Goal: Information Seeking & Learning: Learn about a topic

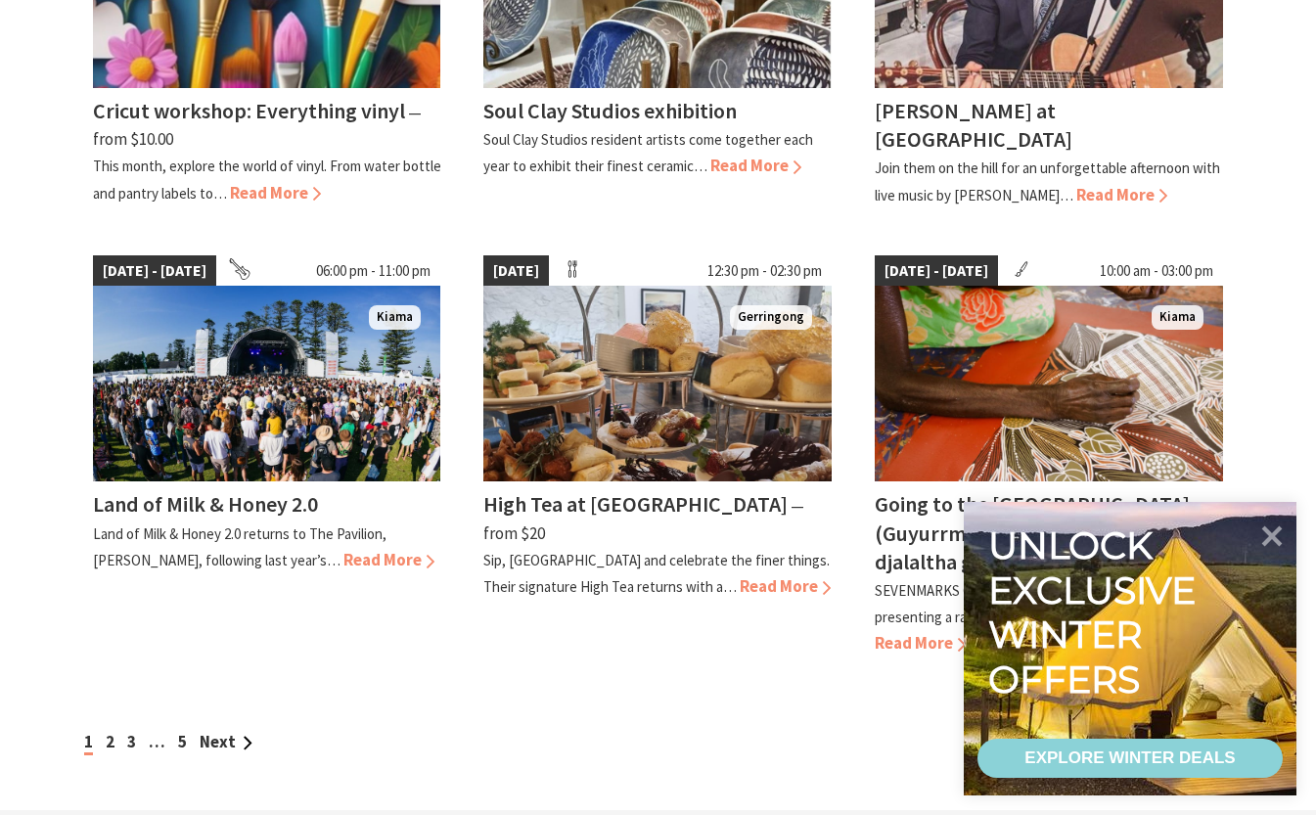
scroll to position [1572, 0]
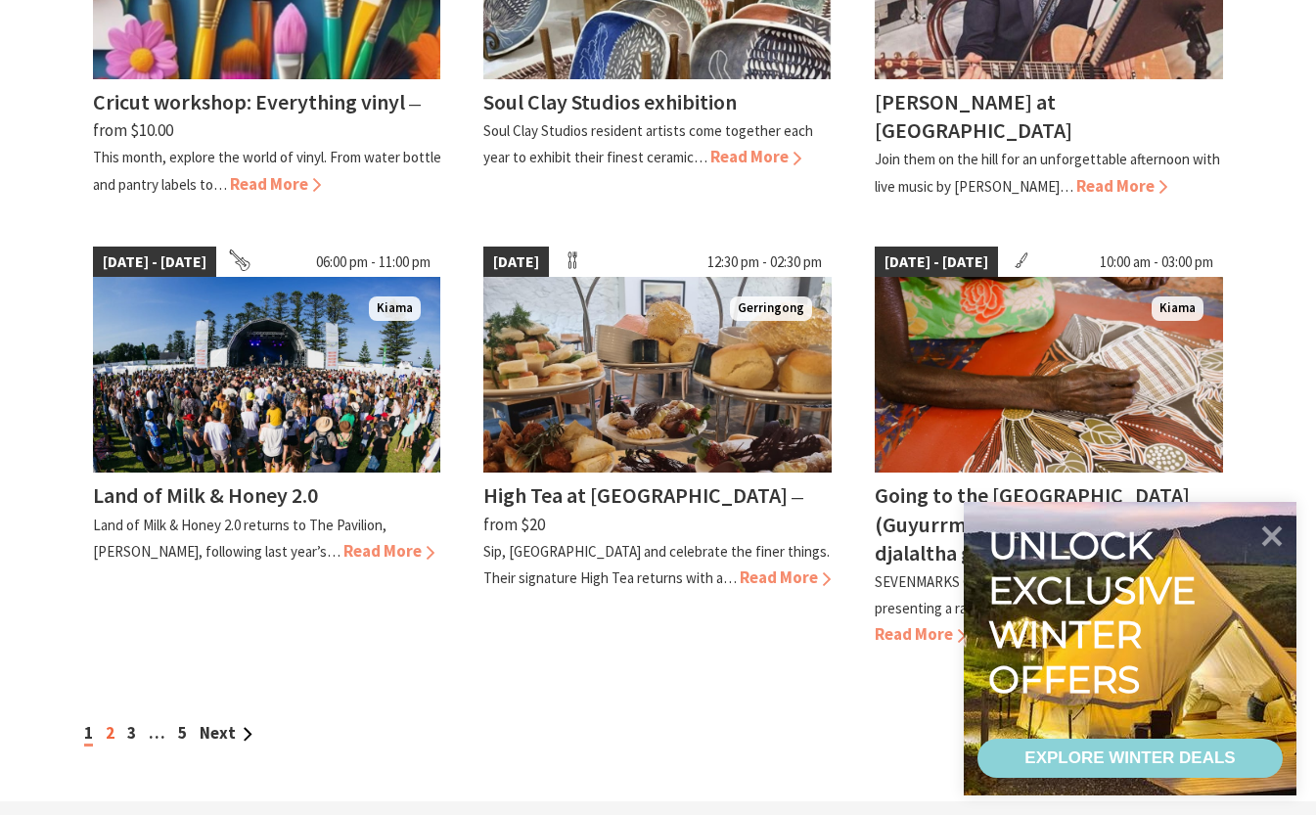
click at [110, 722] on link "2" at bounding box center [110, 733] width 9 height 22
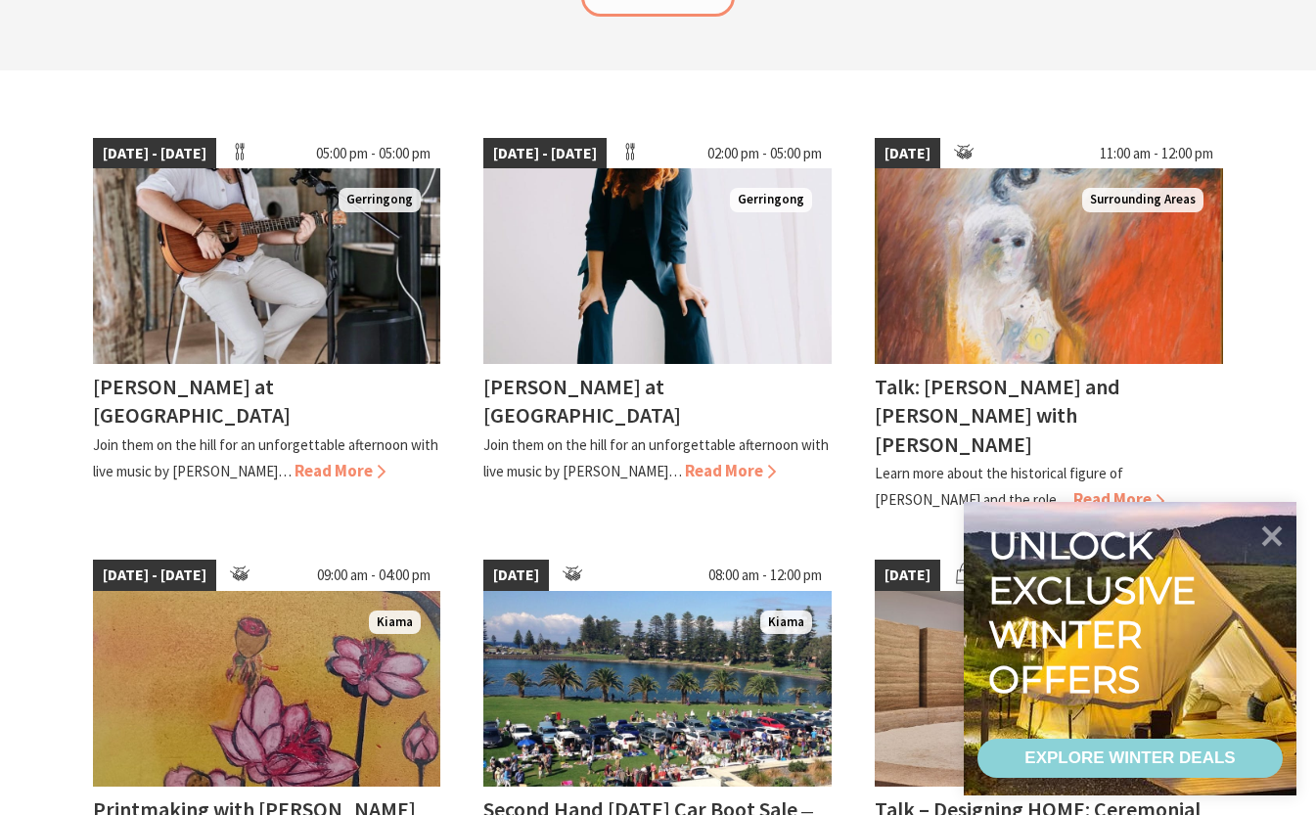
scroll to position [473, 0]
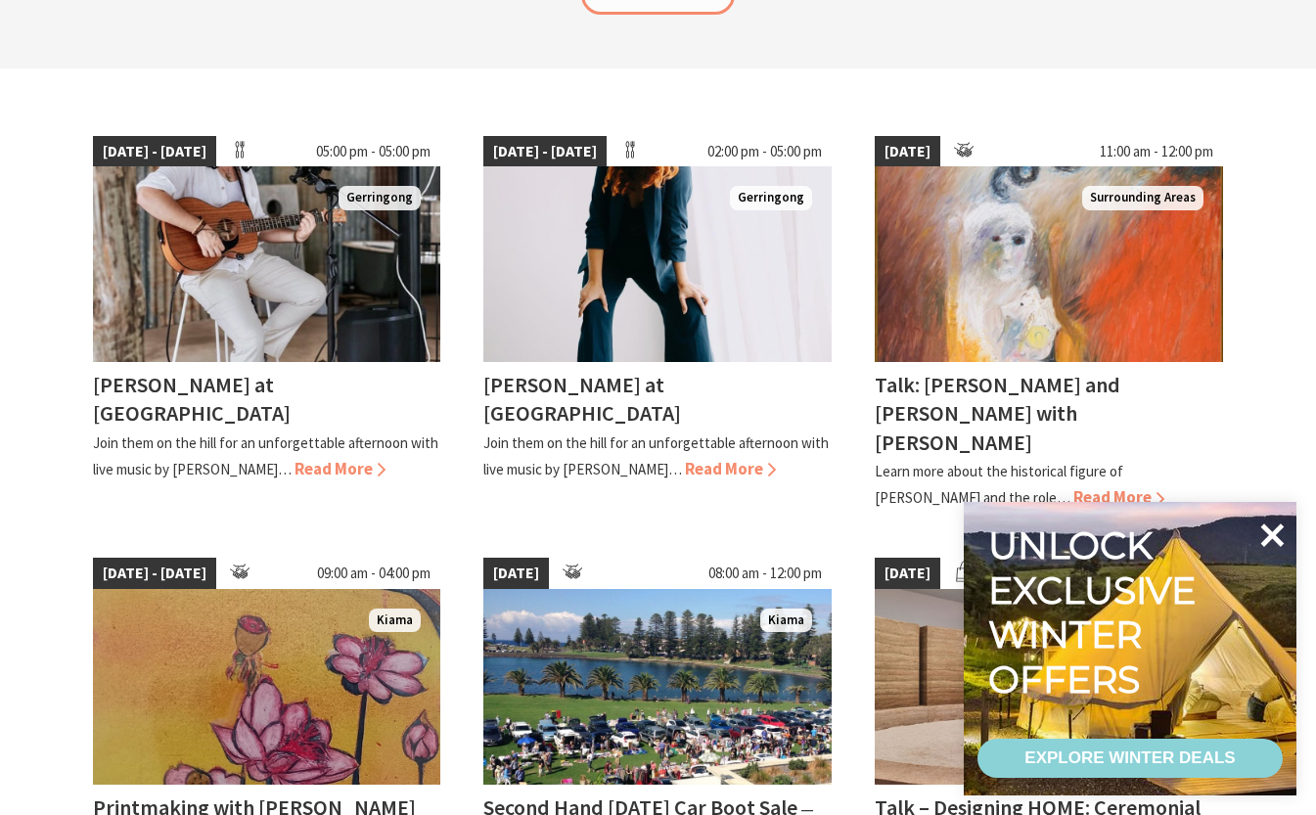
click at [1266, 539] on icon at bounding box center [1272, 535] width 23 height 23
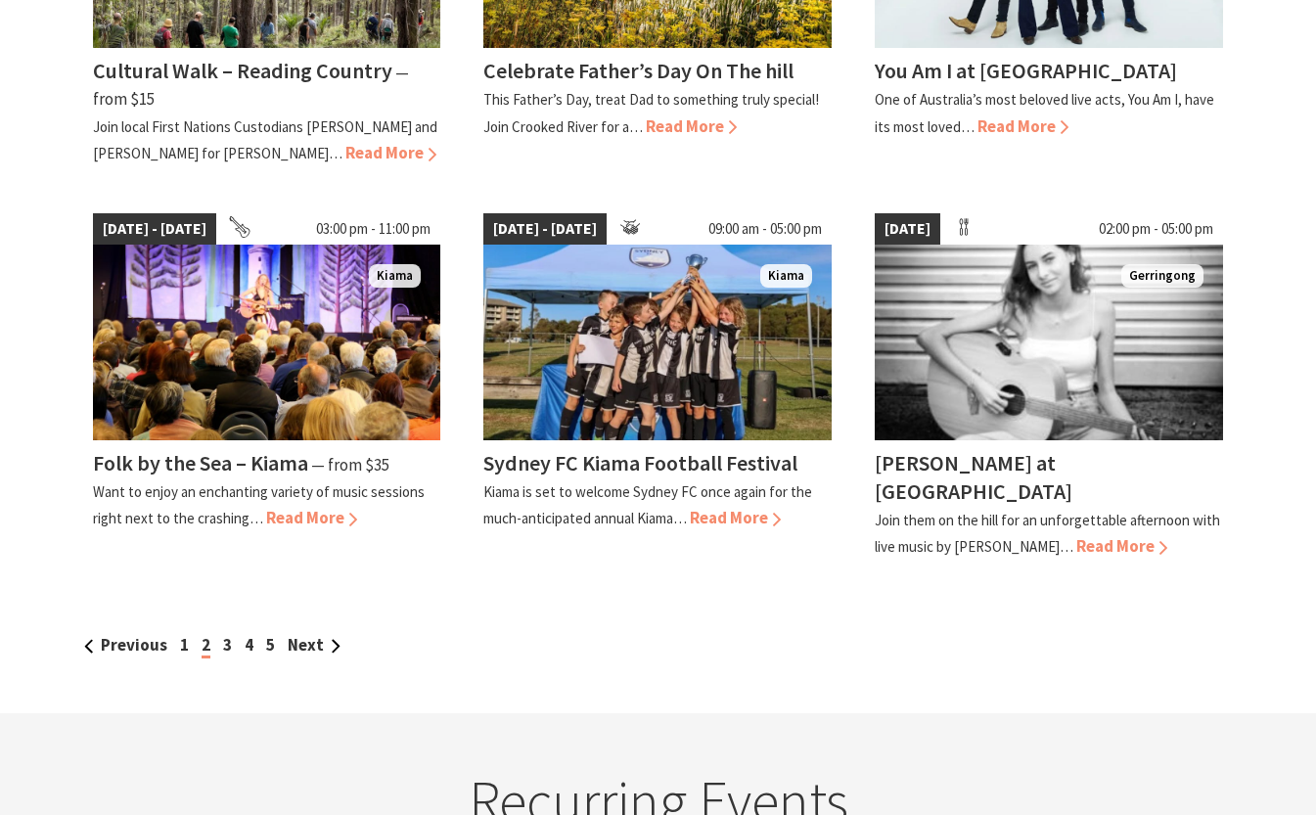
scroll to position [1626, 0]
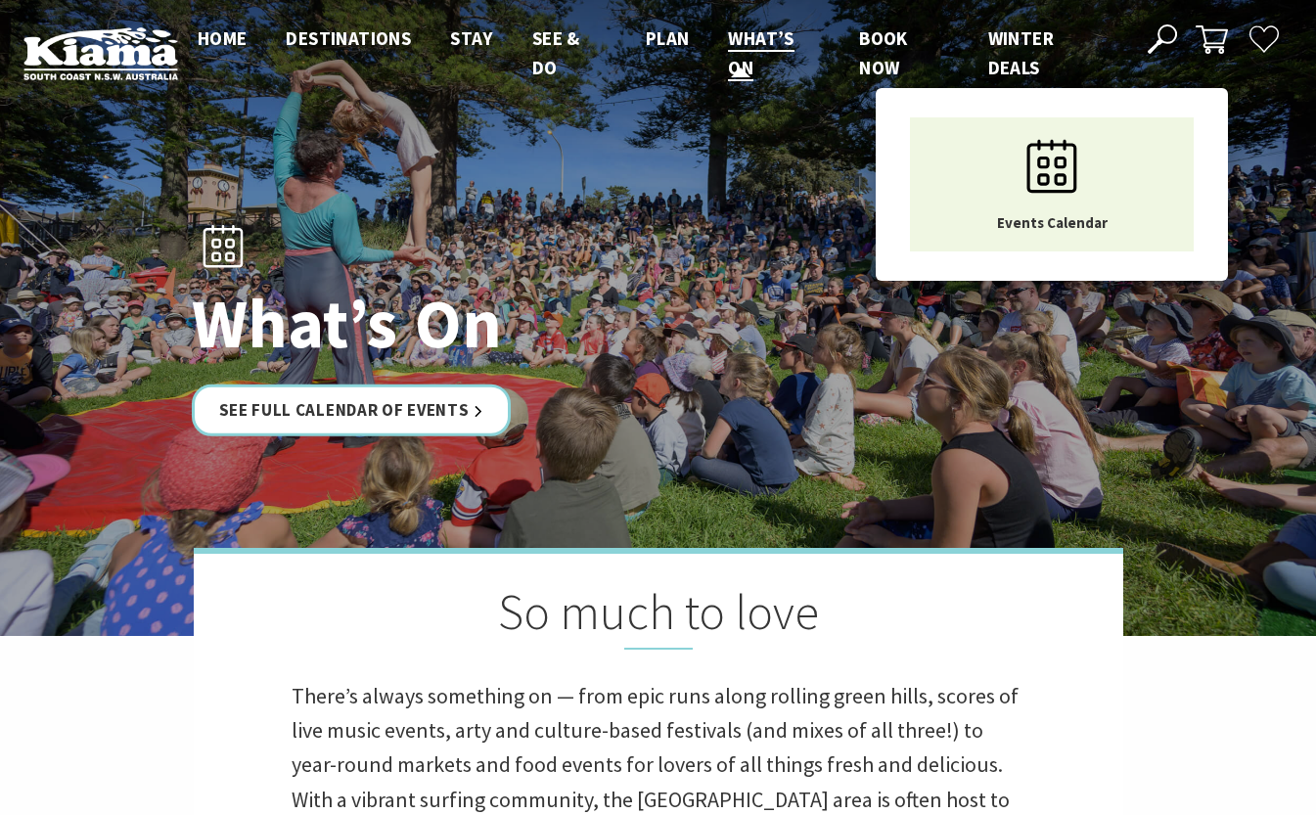
click at [760, 29] on span "What’s On" at bounding box center [761, 52] width 66 height 53
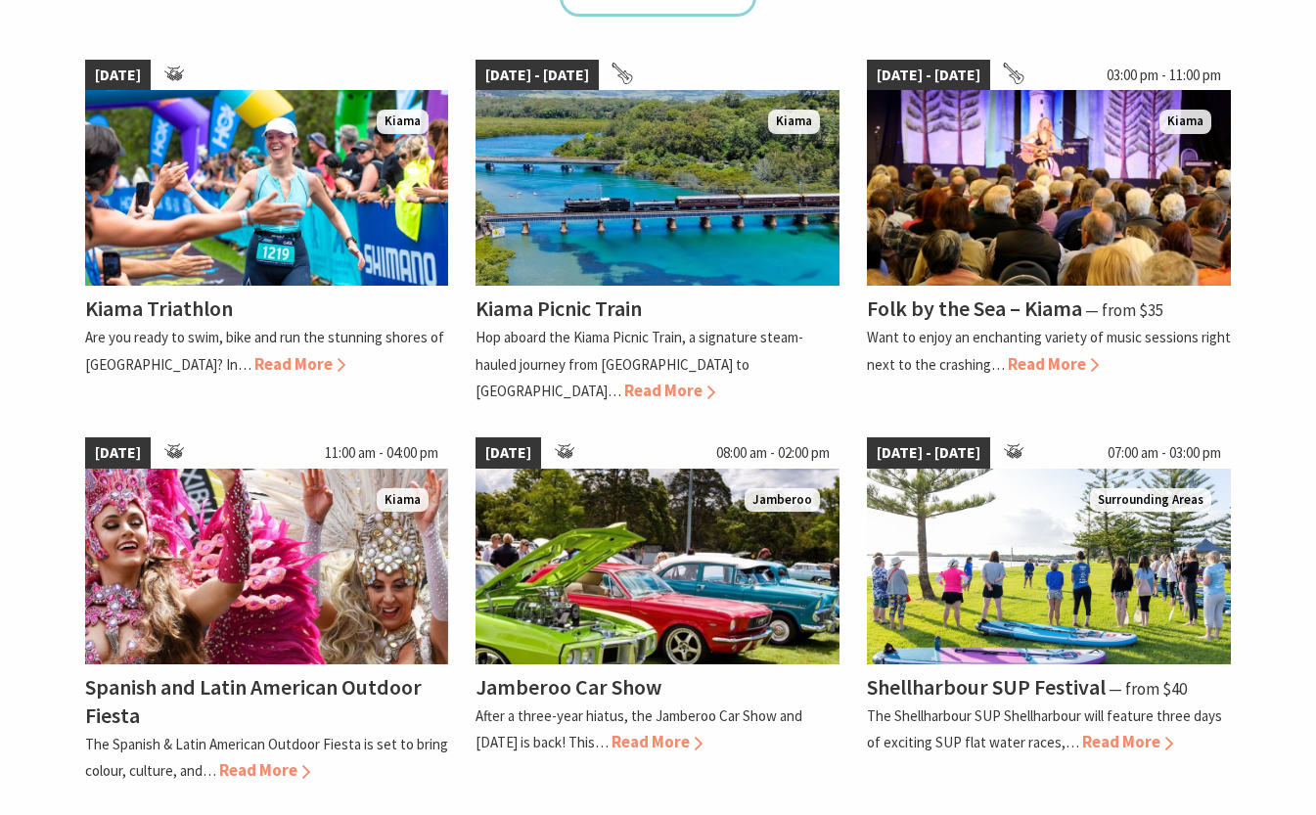
scroll to position [1355, 0]
